Goal: Navigation & Orientation: Understand site structure

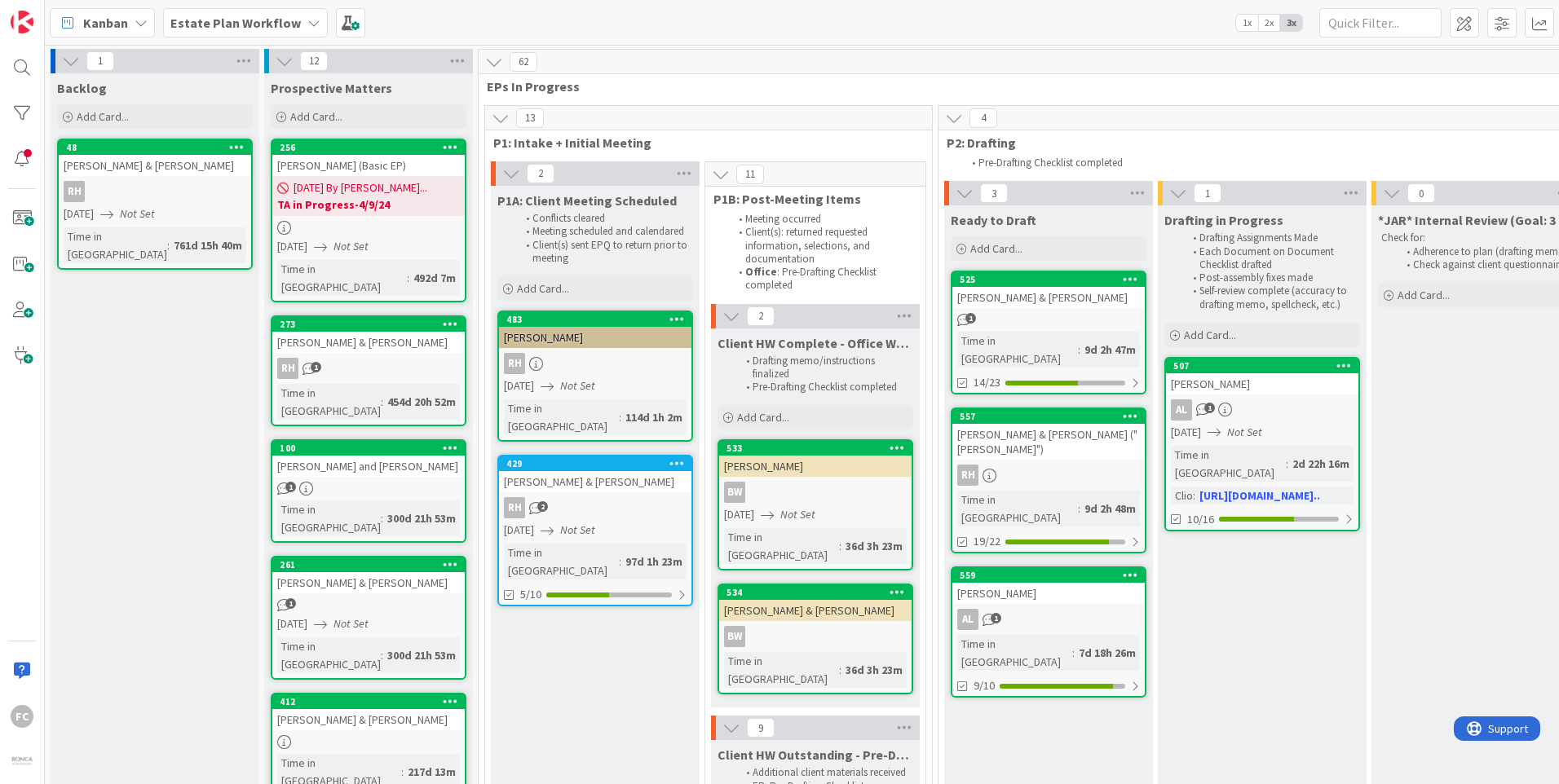
click at [358, 26] on div "Kanban Estate Plan Workflow 1x 2x 3x" at bounding box center [801, 22] width 1514 height 45
click at [336, 21] on span at bounding box center [350, 23] width 29 height 29
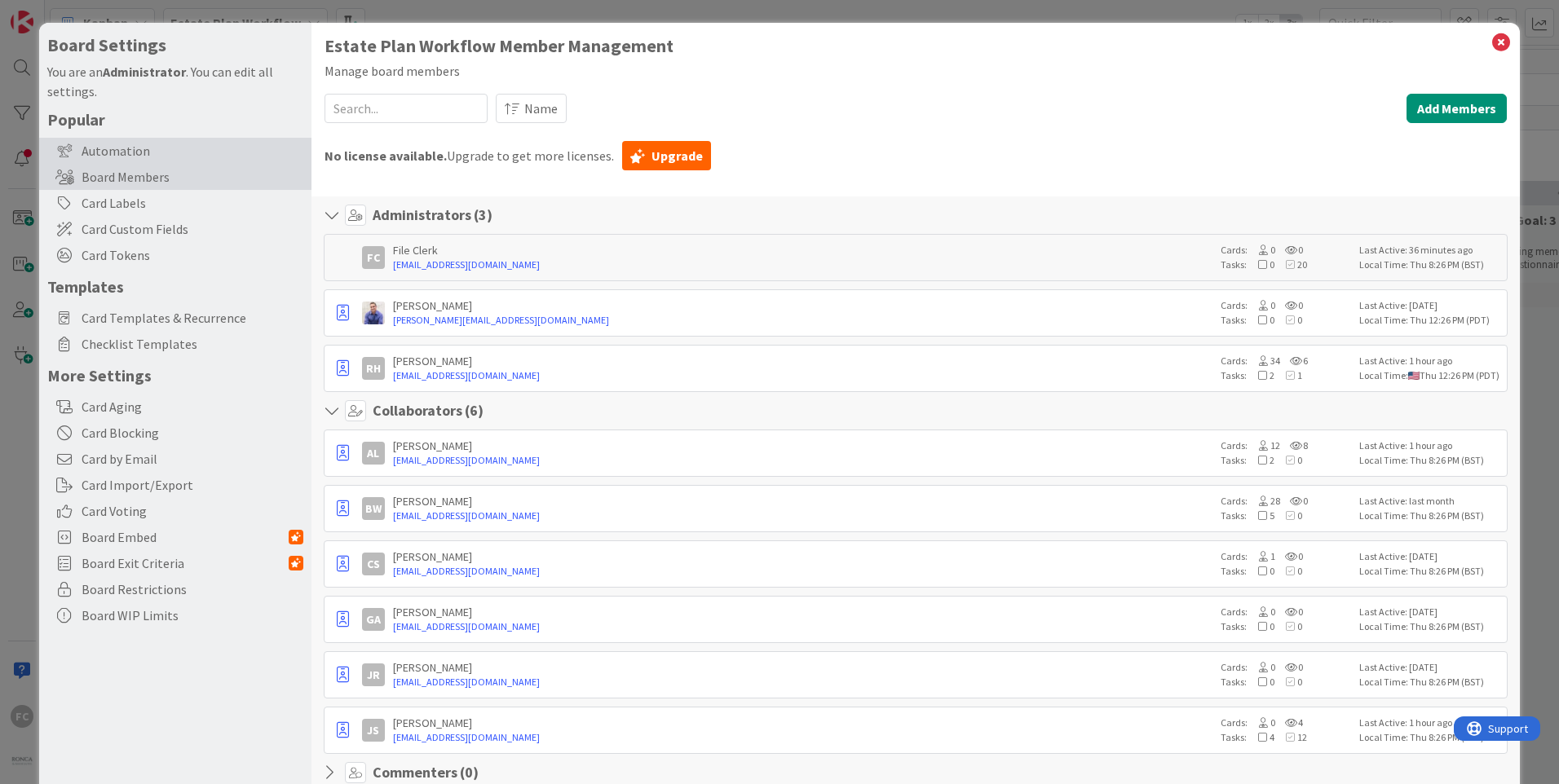
click at [223, 152] on div "Automation" at bounding box center [175, 150] width 272 height 26
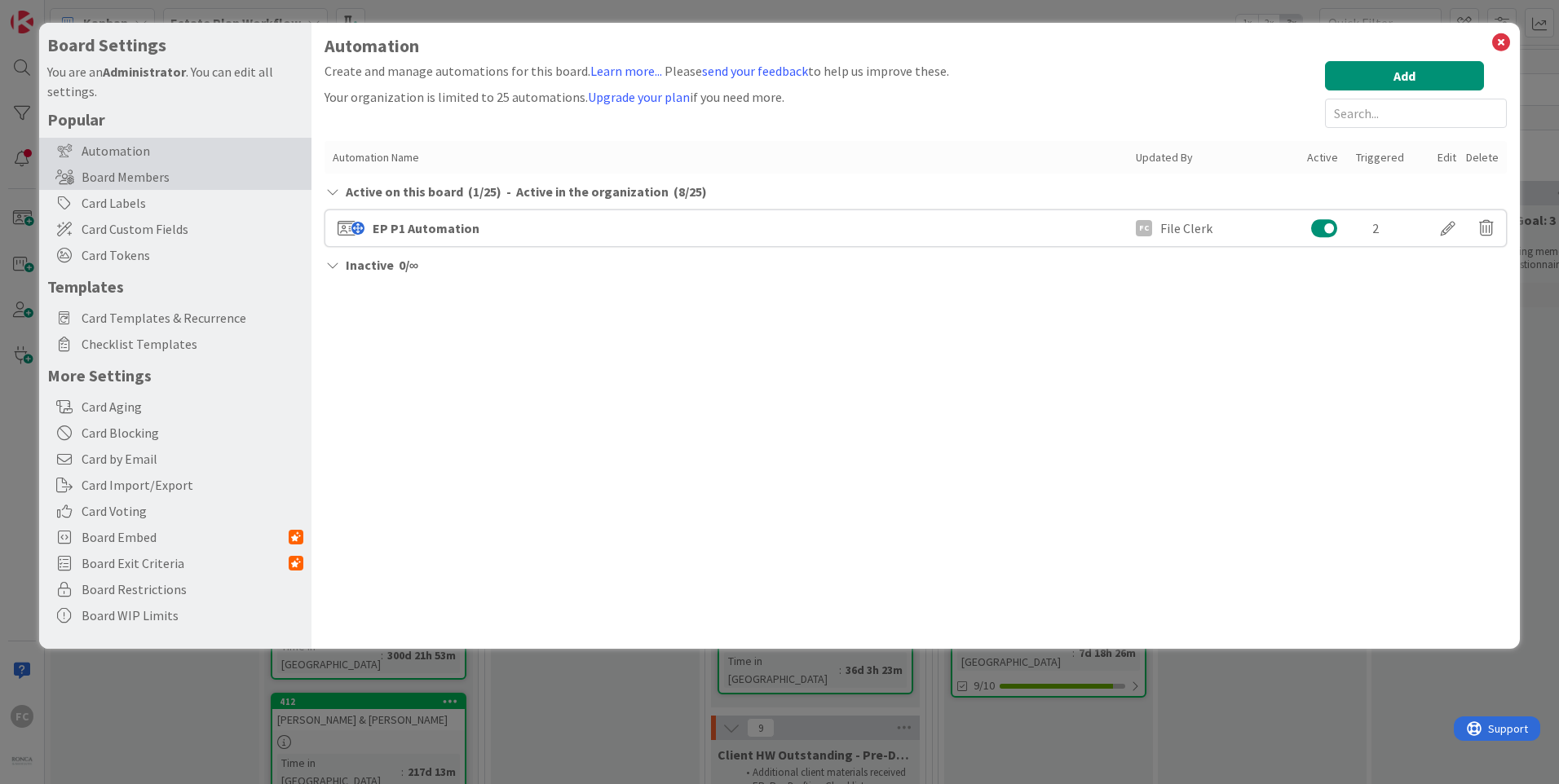
click at [238, 164] on div "Board Members" at bounding box center [175, 176] width 272 height 26
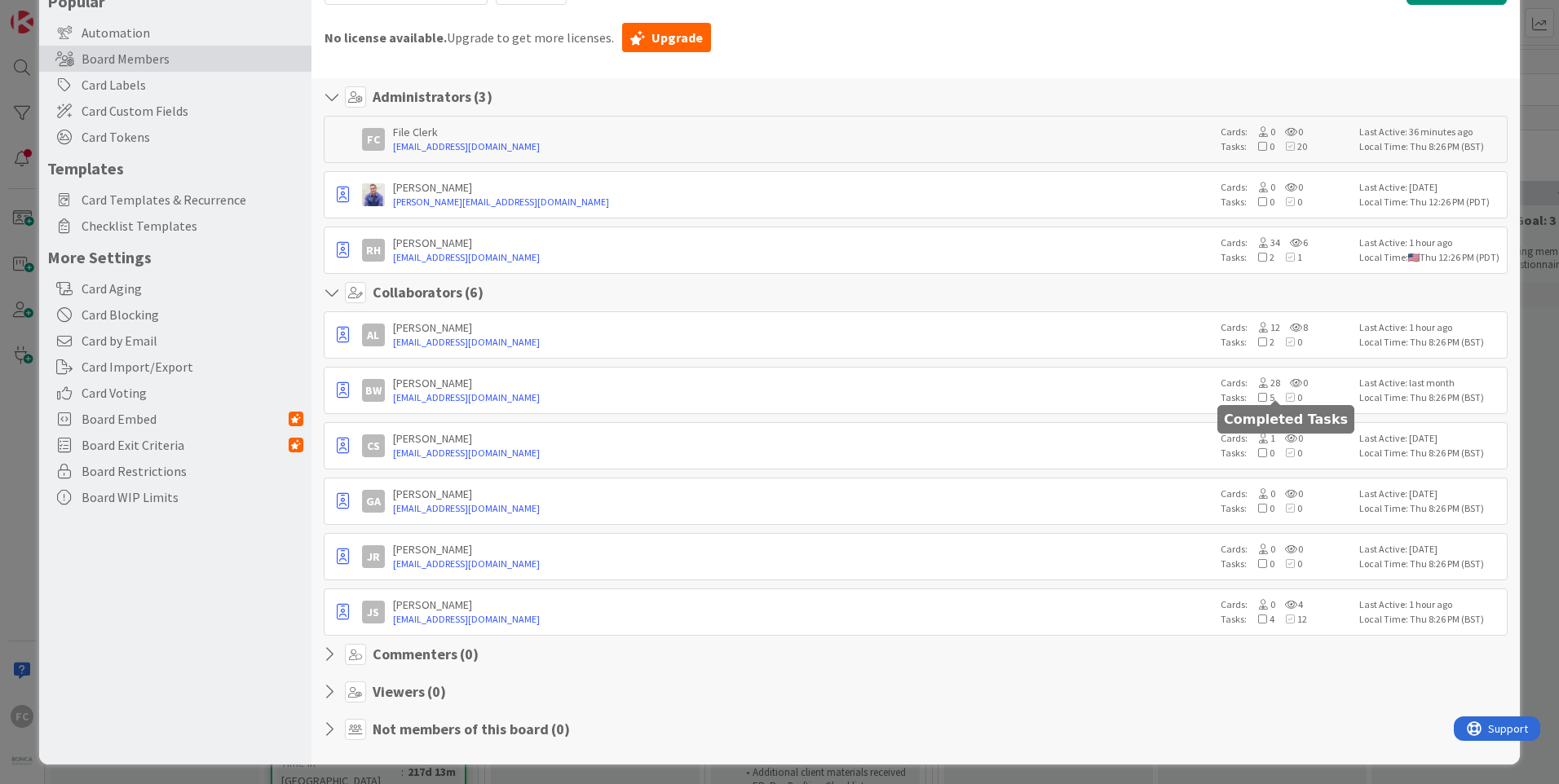
scroll to position [122, 0]
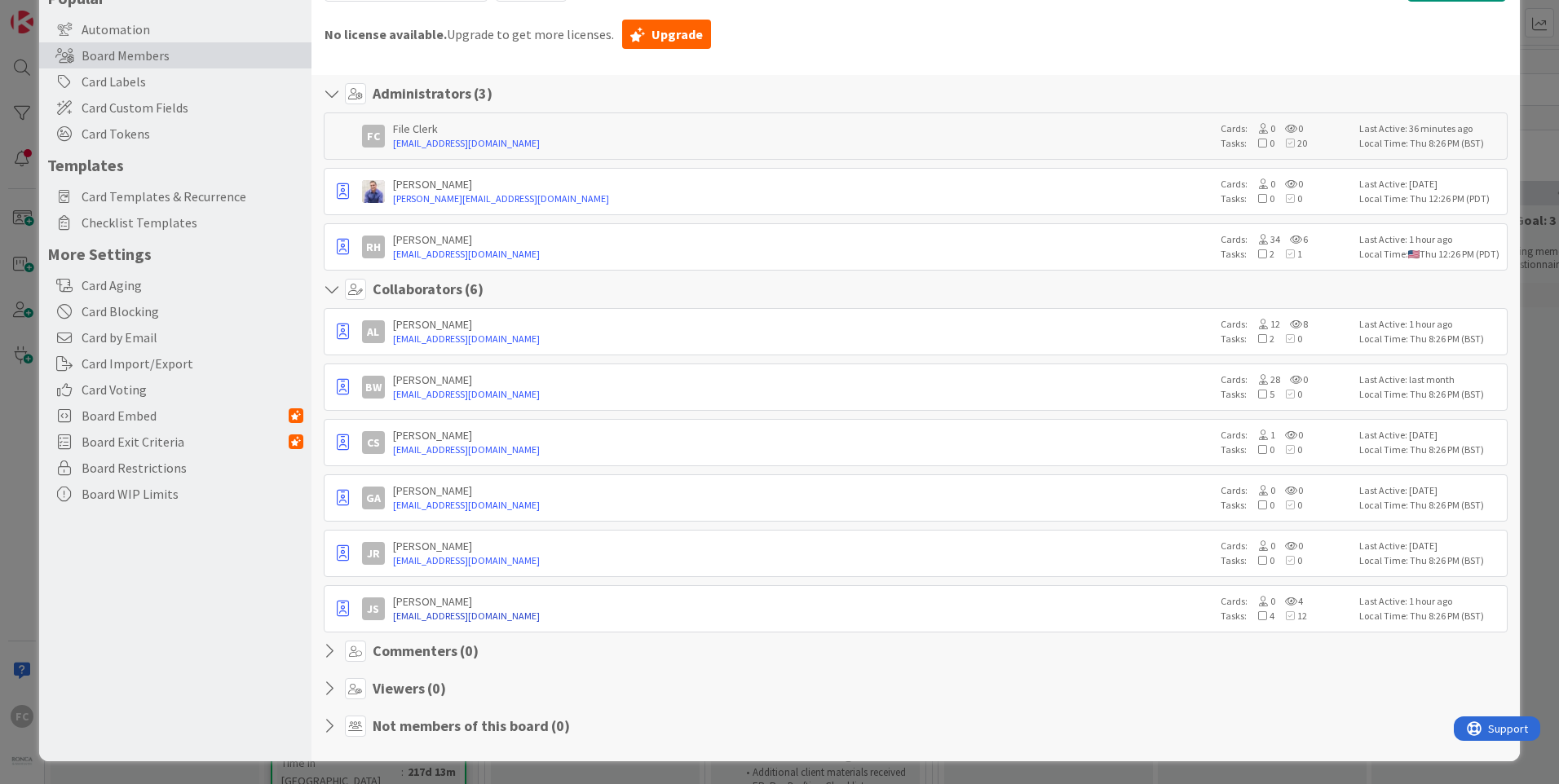
click at [632, 611] on link "jstuart@roncalaw.com" at bounding box center [802, 616] width 819 height 14
click at [340, 610] on icon "button" at bounding box center [342, 608] width 12 height 16
click at [656, 669] on section "Commenters ( 0 )" at bounding box center [914, 655] width 1184 height 29
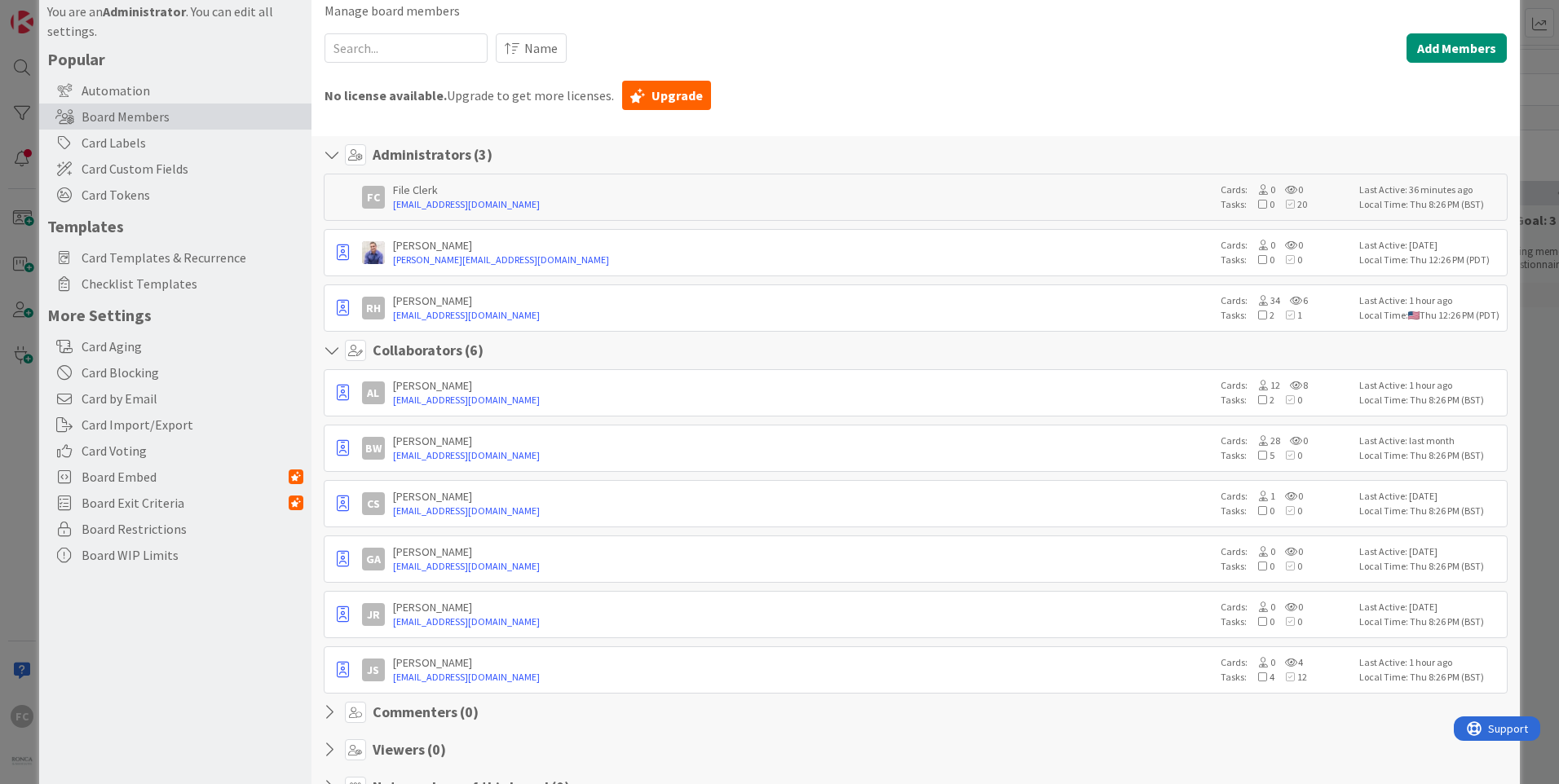
scroll to position [0, 0]
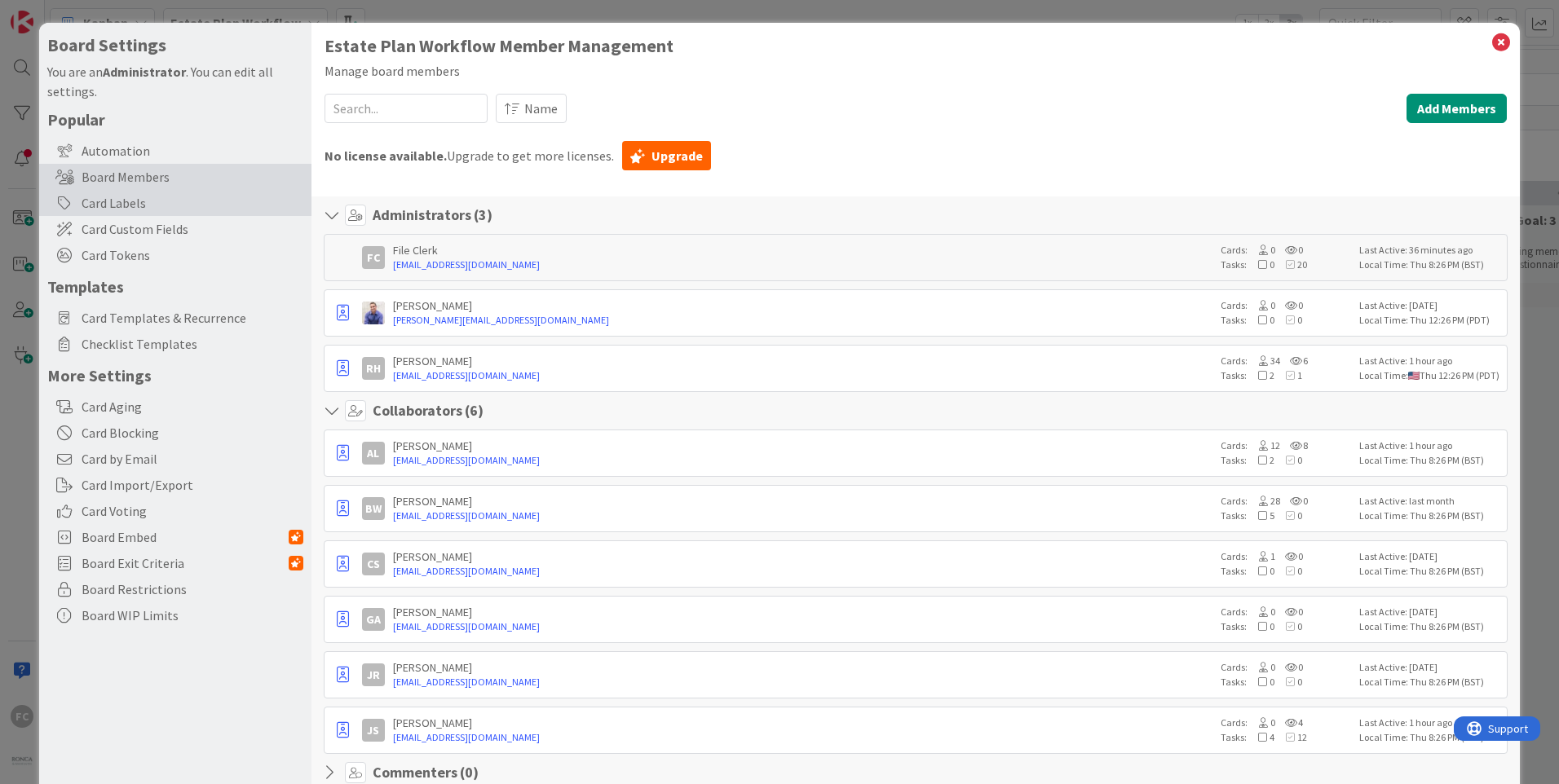
click at [158, 207] on div "Card Labels" at bounding box center [175, 202] width 272 height 26
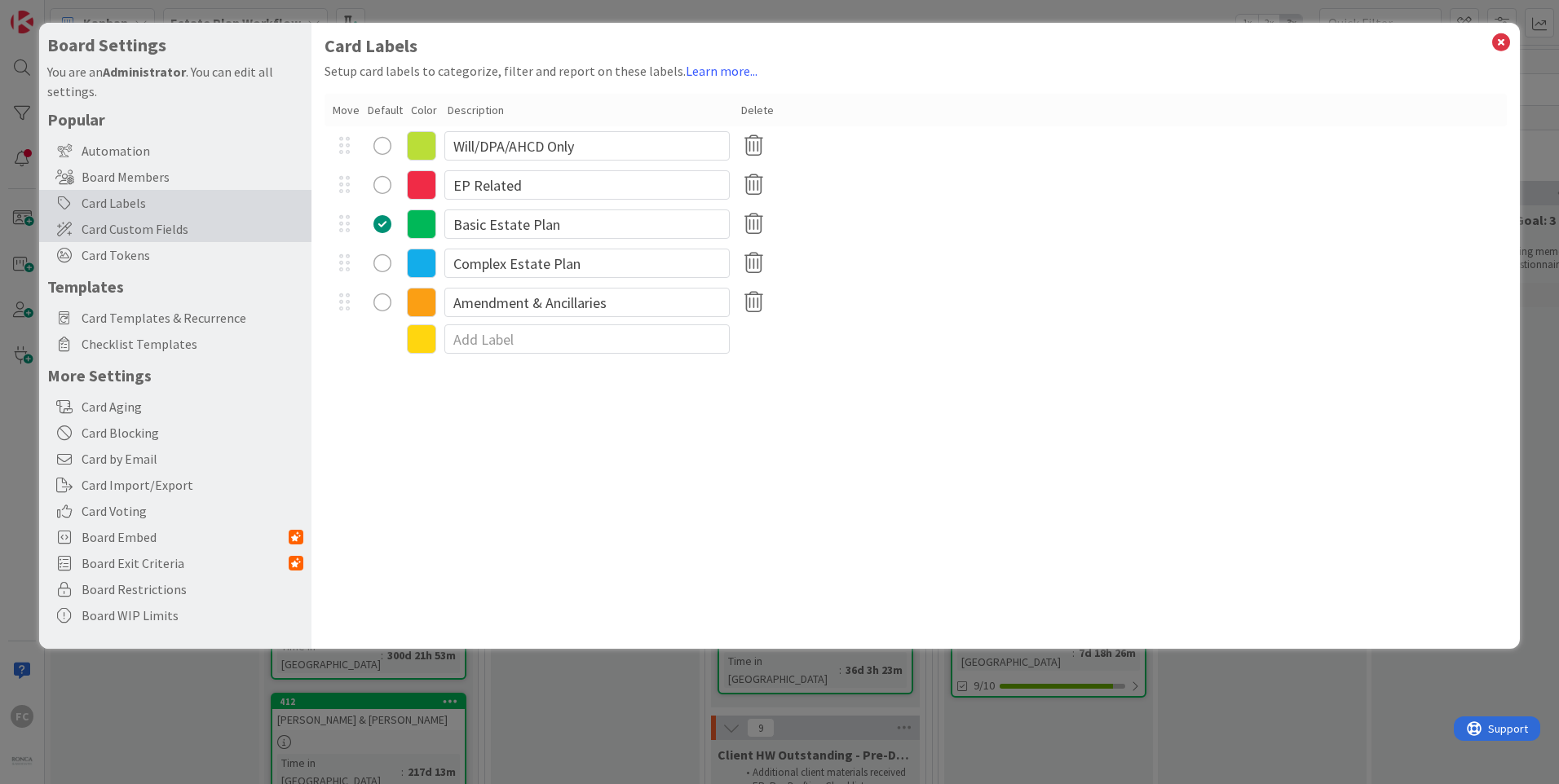
click at [176, 226] on span "Card Custom Fields" at bounding box center [192, 229] width 221 height 20
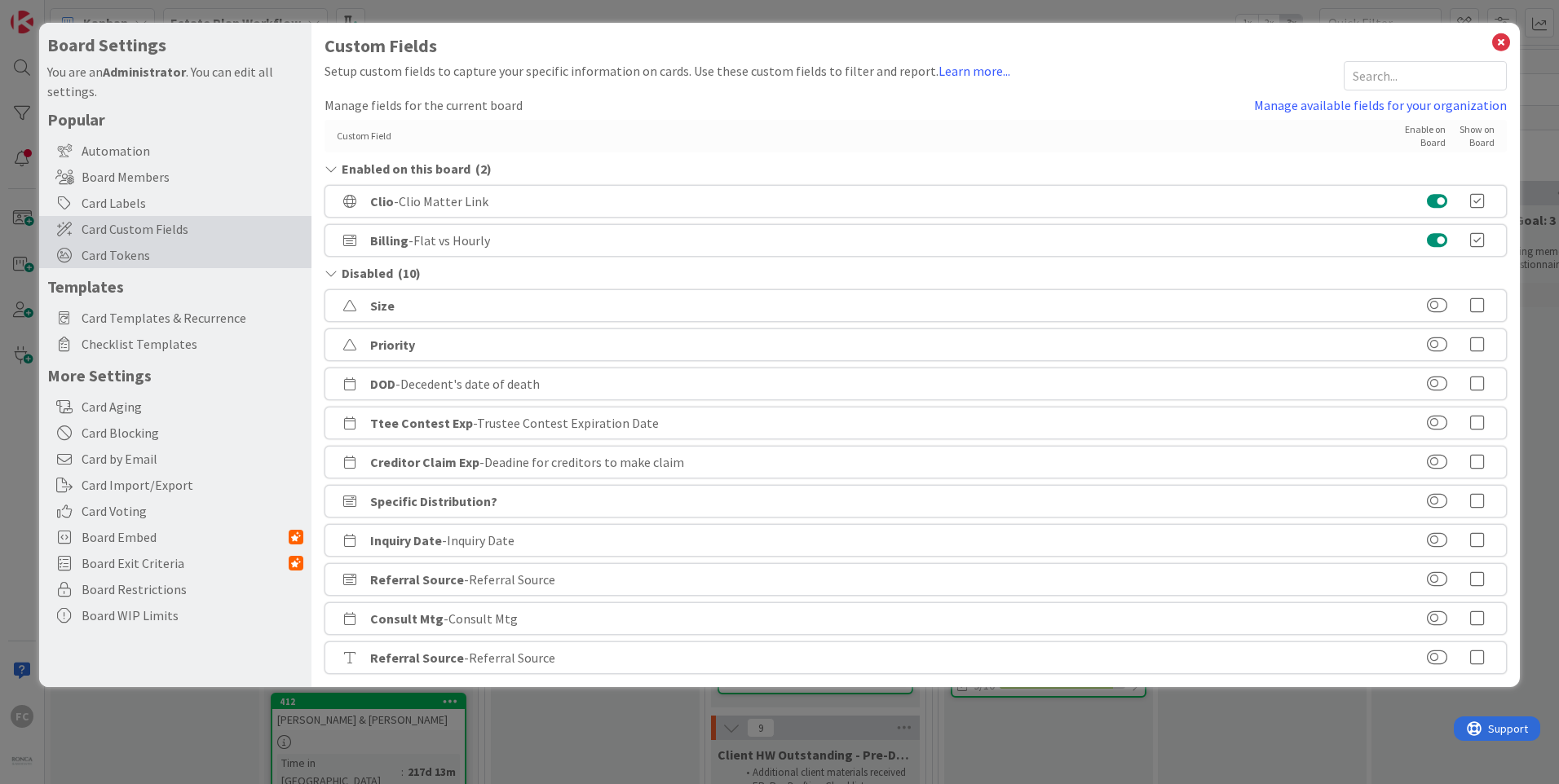
click at [178, 251] on span "Card Tokens" at bounding box center [192, 255] width 221 height 20
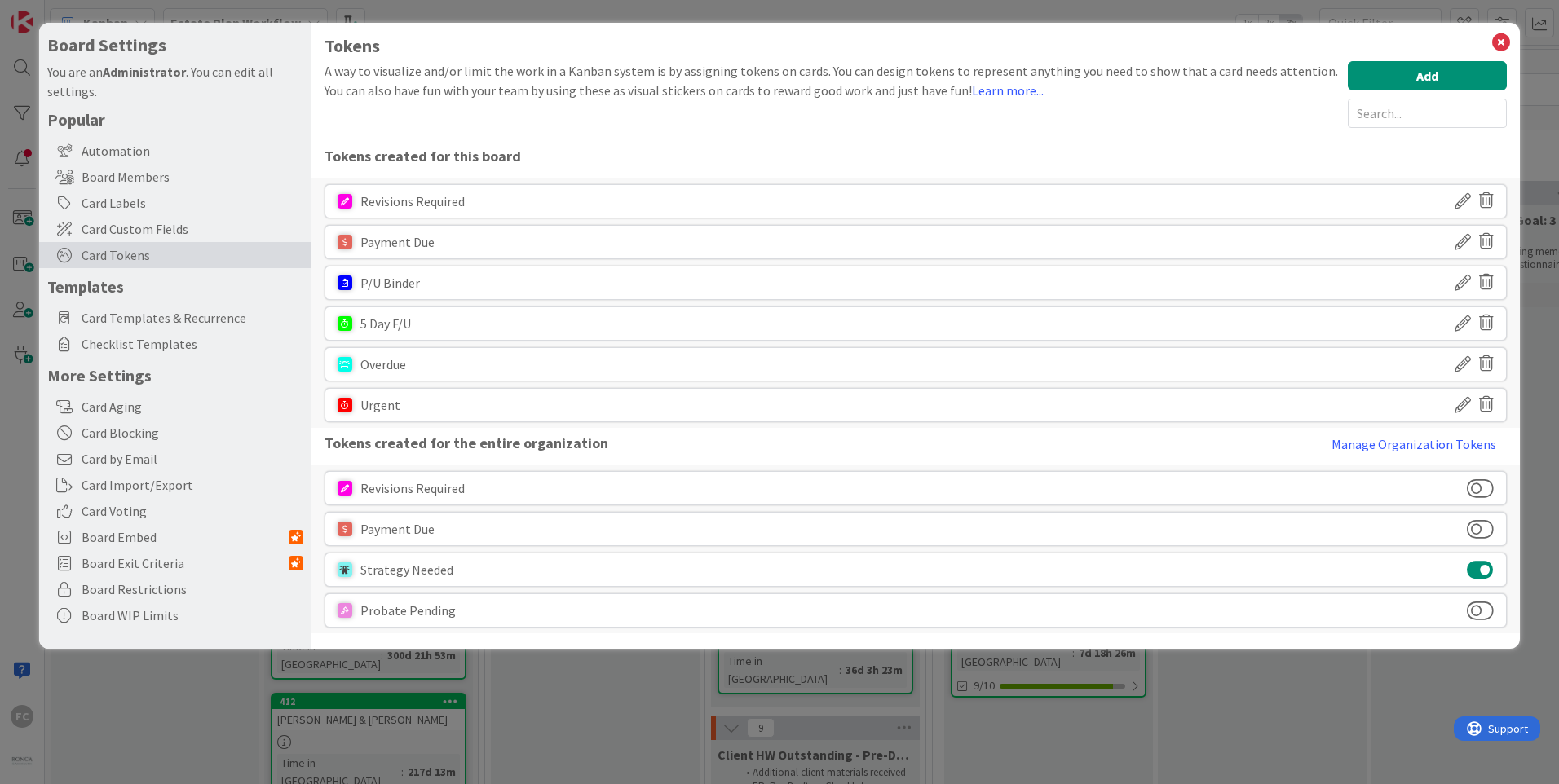
drag, startPoint x: 336, startPoint y: 747, endPoint x: 360, endPoint y: 738, distance: 25.6
click at [336, 747] on div "Board Settings You are an Administrator . You can edit all settings. Popular Au…" at bounding box center [780, 392] width 1559 height 784
